Goal: Find specific page/section: Find specific page/section

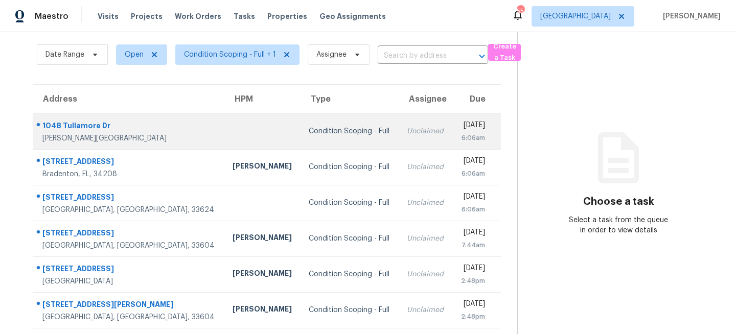
scroll to position [36, 0]
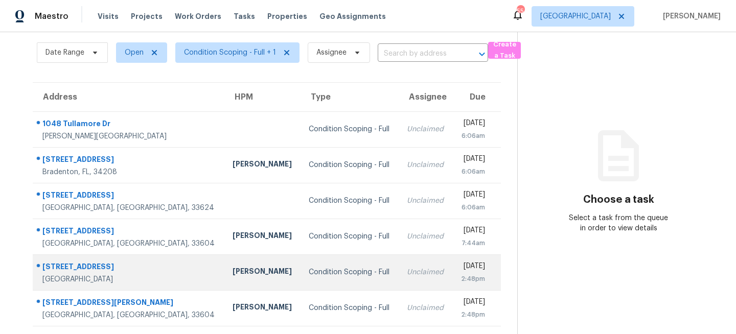
click at [309, 269] on div "Condition Scoping - Full" at bounding box center [350, 272] width 82 height 10
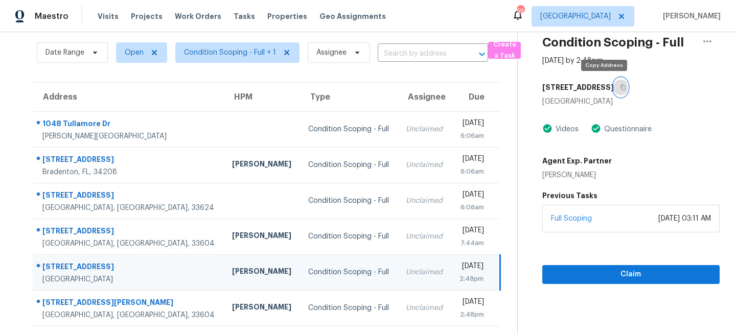
click at [621, 89] on icon "button" at bounding box center [623, 88] width 5 height 6
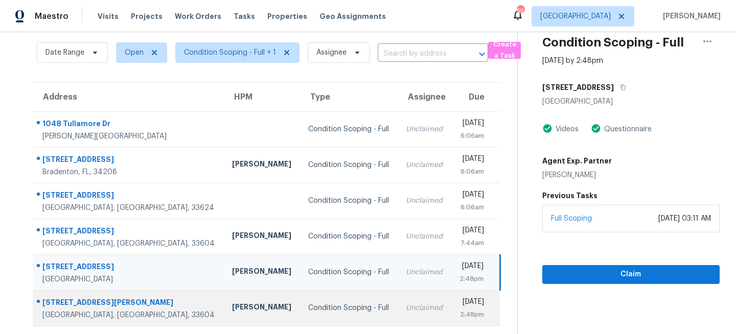
click at [308, 309] on div "Condition Scoping - Full" at bounding box center [348, 308] width 81 height 10
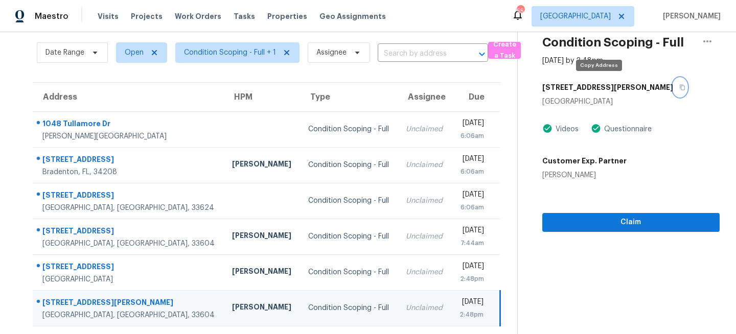
click at [673, 83] on button "button" at bounding box center [680, 87] width 14 height 18
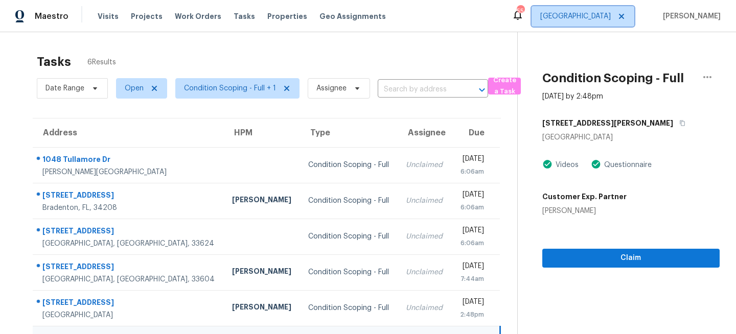
click at [615, 21] on span "Tampa" at bounding box center [583, 16] width 103 height 20
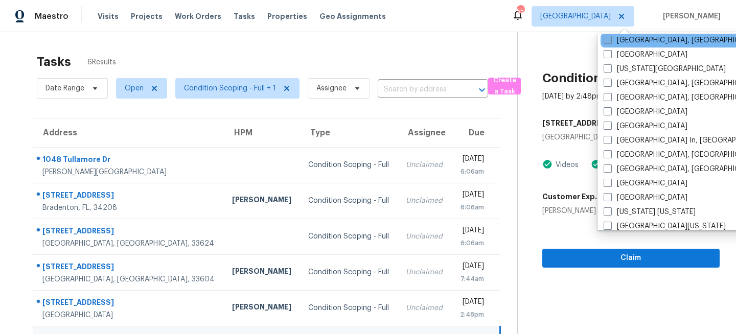
scroll to position [432, 0]
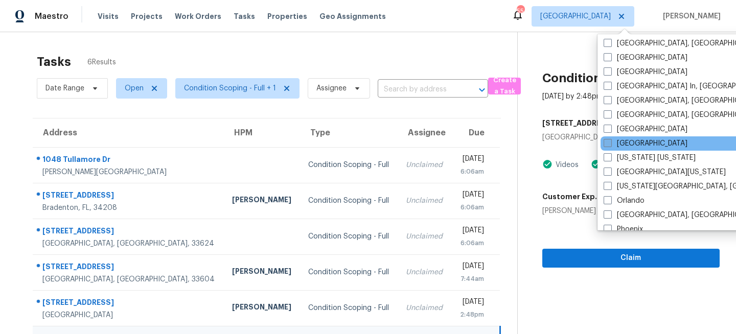
click at [618, 143] on label "Nashville" at bounding box center [646, 144] width 84 height 10
click at [611, 143] on input "Nashville" at bounding box center [607, 142] width 7 height 7
checkbox input "true"
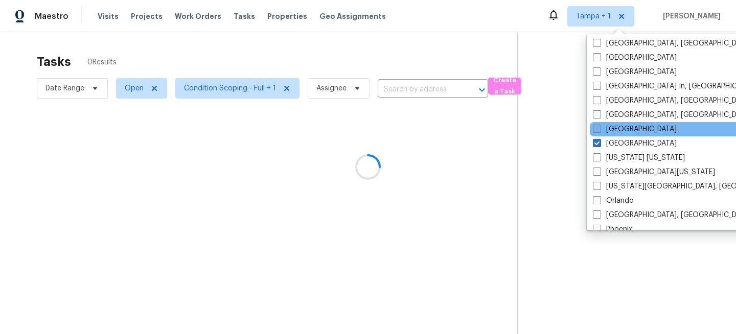
click at [624, 129] on label "Minneapolis" at bounding box center [635, 129] width 84 height 10
click at [600, 129] on input "Minneapolis" at bounding box center [596, 127] width 7 height 7
checkbox input "true"
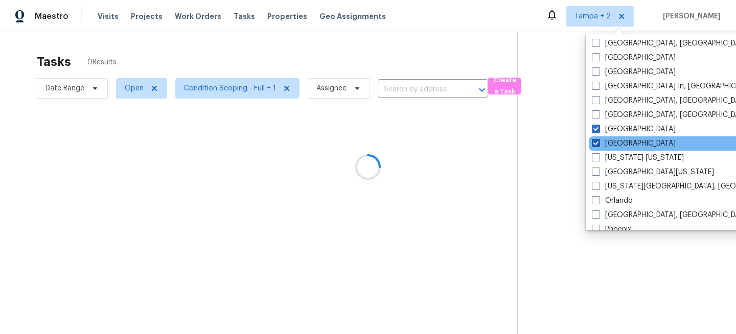
click at [615, 139] on label "Nashville" at bounding box center [634, 144] width 84 height 10
click at [599, 139] on input "Nashville" at bounding box center [595, 142] width 7 height 7
checkbox input "false"
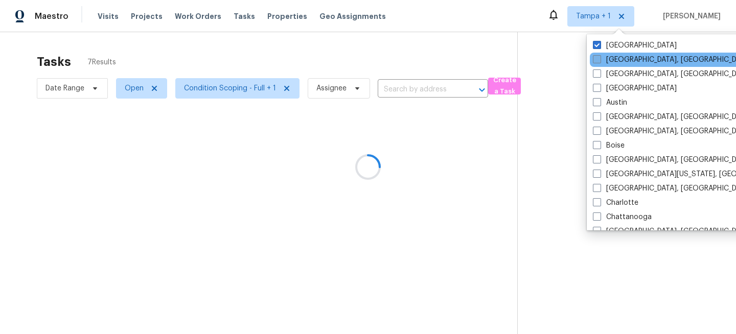
click at [613, 60] on label "Albuquerque, NM" at bounding box center [672, 60] width 159 height 10
click at [600, 60] on input "Albuquerque, NM" at bounding box center [596, 58] width 7 height 7
checkbox input "true"
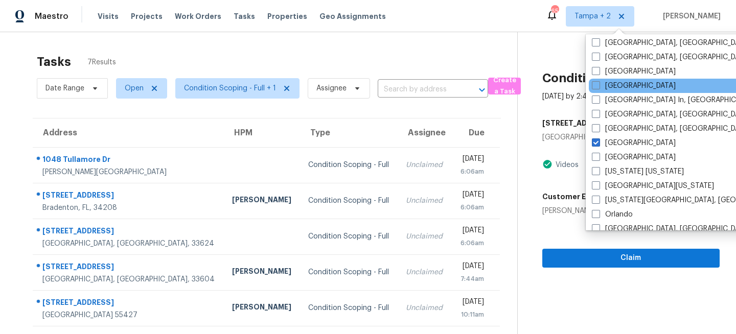
scroll to position [418, 0]
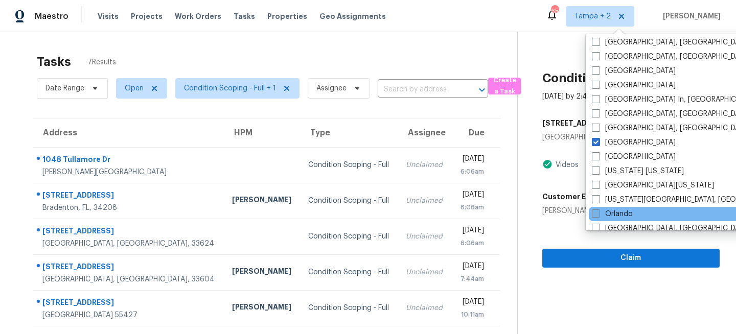
click at [612, 212] on label "Orlando" at bounding box center [612, 214] width 41 height 10
click at [599, 212] on input "Orlando" at bounding box center [595, 212] width 7 height 7
checkbox input "true"
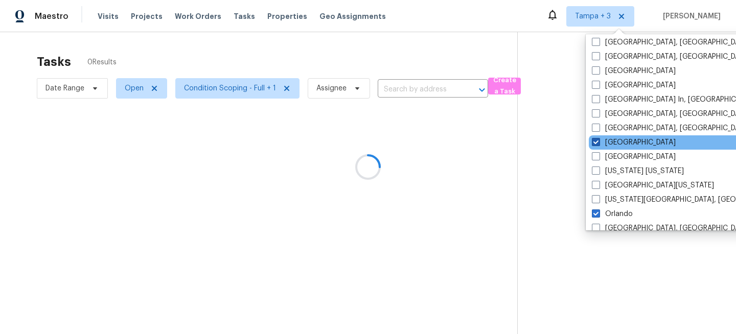
click at [609, 143] on label "Minneapolis" at bounding box center [634, 143] width 84 height 10
click at [599, 143] on input "Minneapolis" at bounding box center [595, 141] width 7 height 7
checkbox input "false"
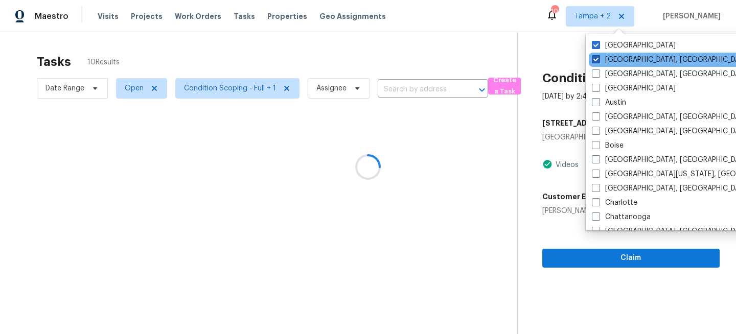
click at [616, 60] on label "Albuquerque, NM" at bounding box center [671, 60] width 159 height 10
click at [599, 60] on input "Albuquerque, NM" at bounding box center [595, 58] width 7 height 7
checkbox input "false"
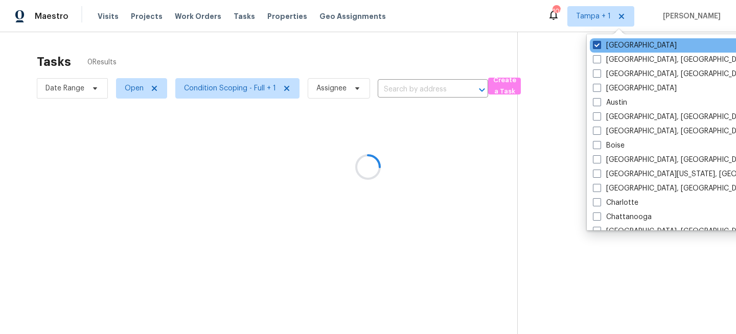
click at [617, 47] on label "Tampa" at bounding box center [635, 45] width 84 height 10
click at [600, 47] on input "Tampa" at bounding box center [596, 43] width 7 height 7
checkbox input "false"
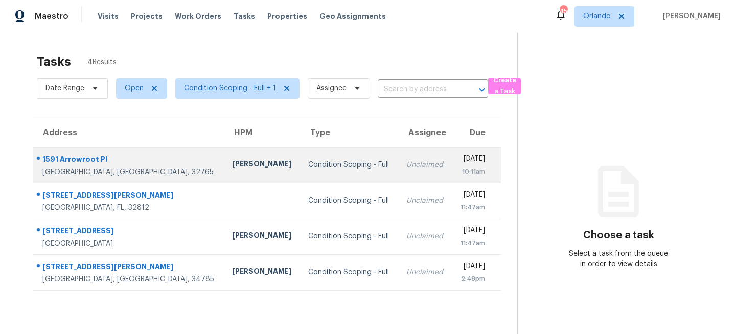
click at [308, 163] on div "Condition Scoping - Full" at bounding box center [349, 165] width 82 height 10
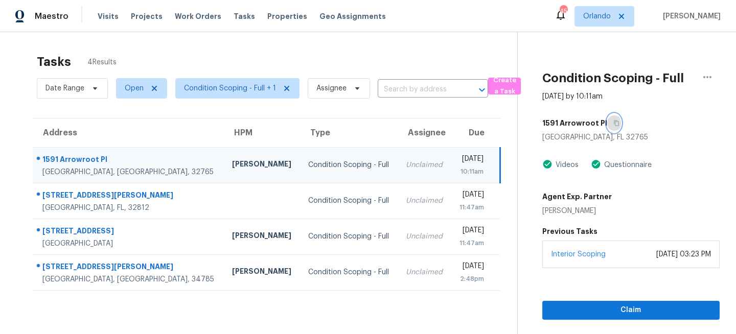
click at [614, 122] on icon "button" at bounding box center [617, 123] width 6 height 6
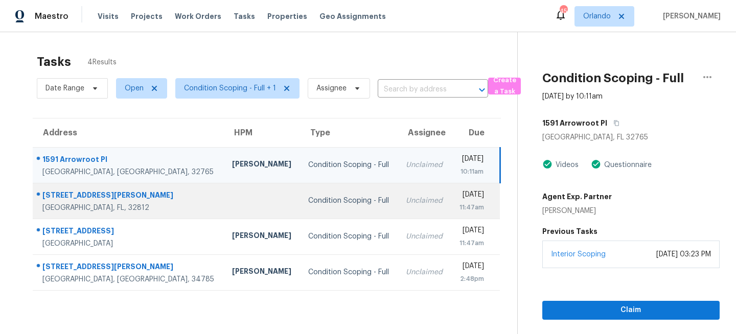
click at [308, 200] on div "Condition Scoping - Full" at bounding box center [348, 201] width 81 height 10
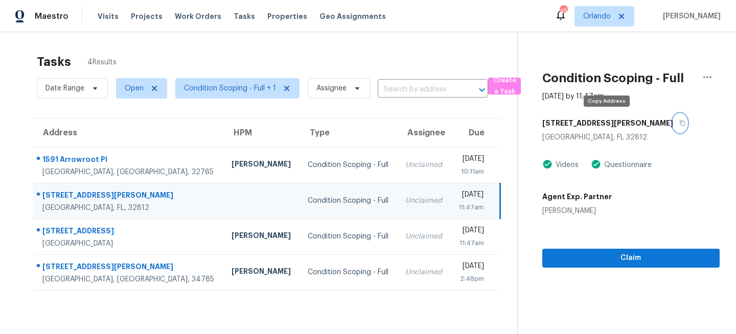
click at [673, 125] on button "button" at bounding box center [680, 123] width 14 height 18
click at [680, 125] on icon "button" at bounding box center [683, 123] width 6 height 6
